Goal: Transaction & Acquisition: Obtain resource

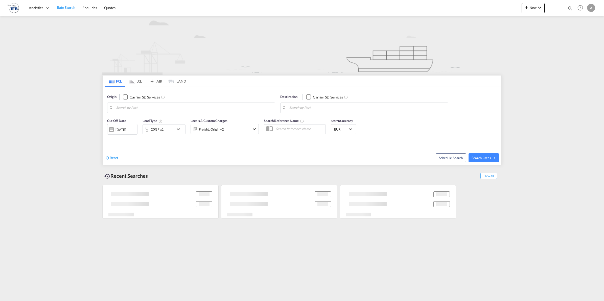
type input "Guangzhou Pt, CNGZG"
type input "[GEOGRAPHIC_DATA], BEANR"
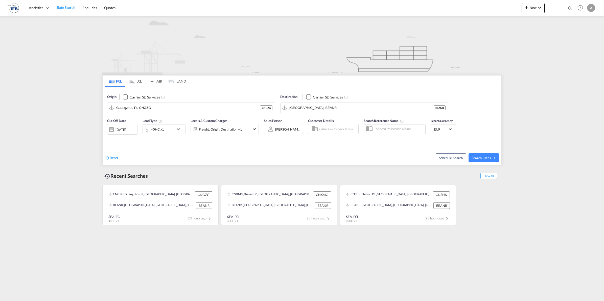
click at [157, 101] on div "Origin Carrier SD Services Guangzhou Pt, CNGZG CNGZG" at bounding box center [191, 103] width 168 height 19
click at [154, 105] on input "Guangzhou Pt, CNGZG" at bounding box center [194, 108] width 156 height 8
click at [158, 118] on div "Yantian Pt China CNYTN" at bounding box center [155, 121] width 96 height 15
type input "Yantian Pt, CNYTN"
click at [336, 105] on input "[GEOGRAPHIC_DATA], BEANR" at bounding box center [367, 108] width 156 height 8
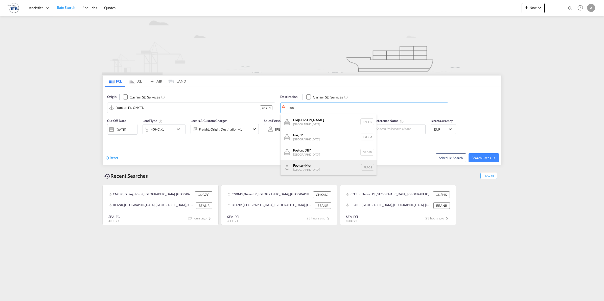
click at [321, 162] on div "Fos -sur-Mer [GEOGRAPHIC_DATA] [GEOGRAPHIC_DATA]" at bounding box center [328, 167] width 96 height 15
type input "Fos-[GEOGRAPHIC_DATA], [GEOGRAPHIC_DATA]"
click at [175, 131] on div "40HC x1" at bounding box center [163, 129] width 43 height 10
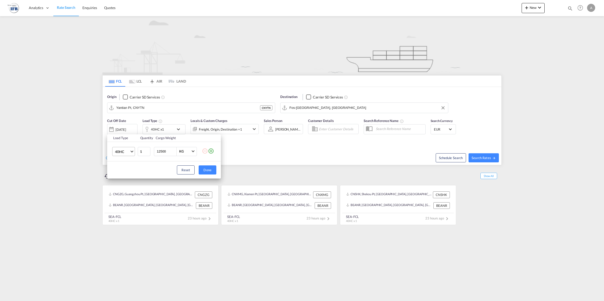
click at [128, 151] on span "40HC" at bounding box center [122, 151] width 15 height 5
click at [127, 124] on md-option "20GP" at bounding box center [128, 127] width 34 height 12
drag, startPoint x: 166, startPoint y: 153, endPoint x: 142, endPoint y: 152, distance: 24.6
click at [142, 152] on tr "20GP 1 12500 KG KG" at bounding box center [164, 151] width 114 height 19
type input "2500"
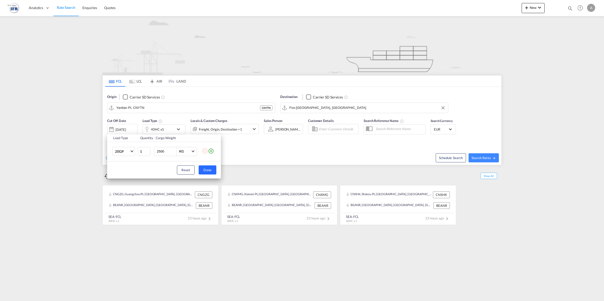
click at [204, 169] on button "Done" at bounding box center [208, 169] width 18 height 9
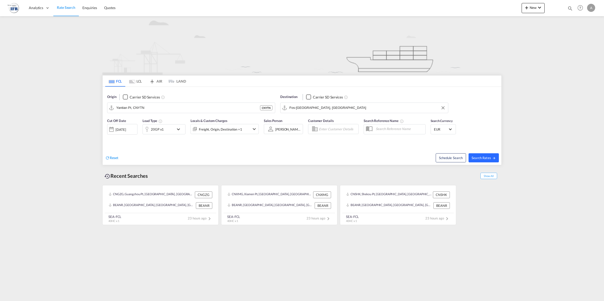
click at [486, 160] on span "Search Rates" at bounding box center [483, 158] width 24 height 4
type input "CNYTN to FRFOS / [DATE]"
